Goal: Task Accomplishment & Management: Use online tool/utility

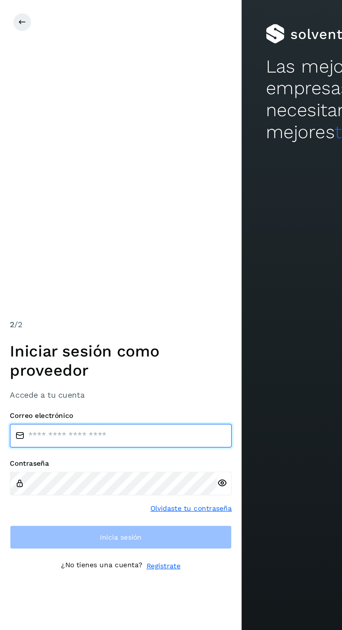
click at [105, 317] on input "email" at bounding box center [85, 308] width 157 height 17
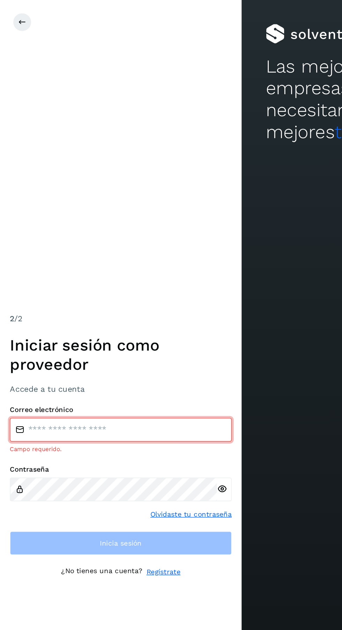
type input "**********"
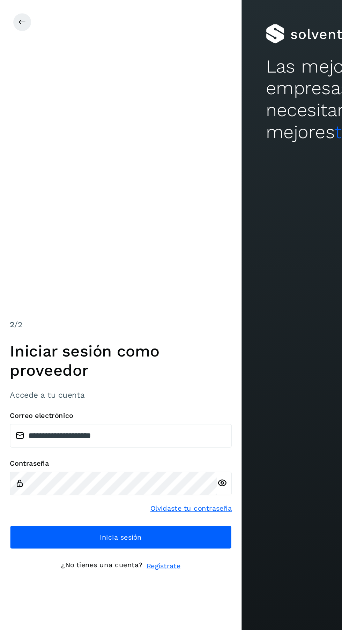
click at [142, 389] on button "Inicia sesión" at bounding box center [85, 380] width 157 height 17
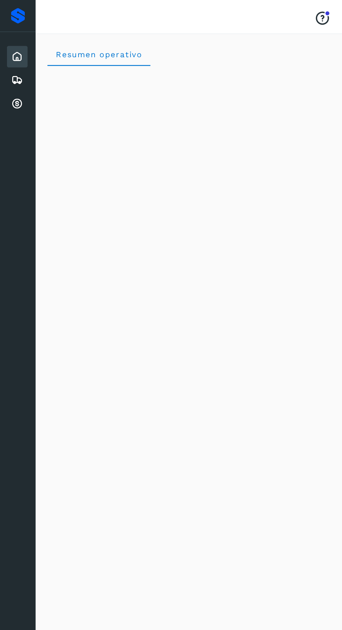
click at [14, 76] on icon at bounding box center [12, 73] width 8 height 8
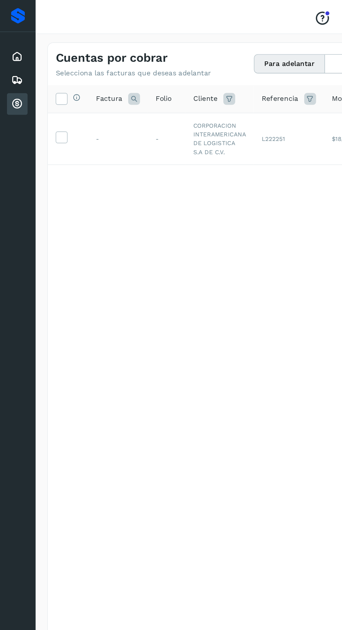
click at [58, 92] on td at bounding box center [48, 98] width 29 height 37
click at [43, 99] on icon at bounding box center [43, 96] width 7 height 7
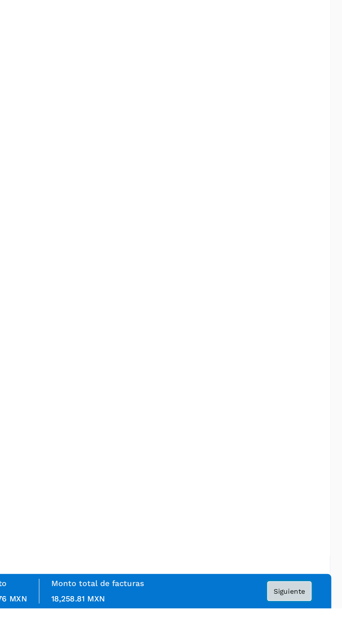
click at [302, 620] on span "Siguiente" at bounding box center [304, 617] width 22 height 5
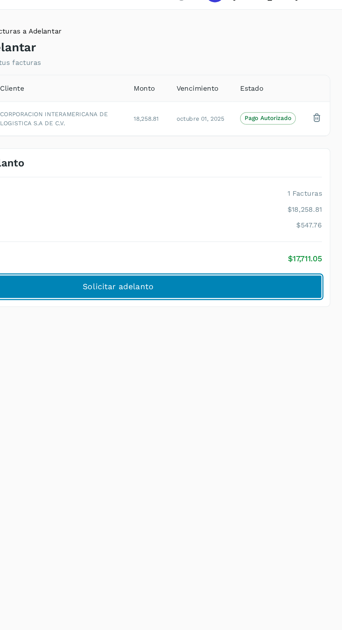
click at [234, 221] on button "Solicitar adelanto" at bounding box center [183, 220] width 288 height 17
